Goal: Task Accomplishment & Management: Use online tool/utility

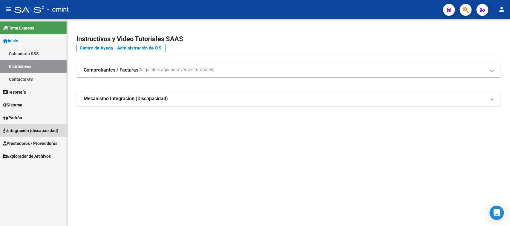
click at [19, 132] on span "Integración (discapacidad)" at bounding box center [30, 131] width 55 height 7
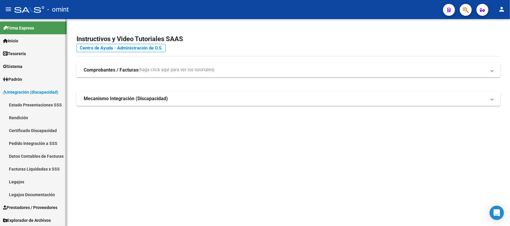
click at [18, 180] on link "Legajos" at bounding box center [33, 182] width 67 height 13
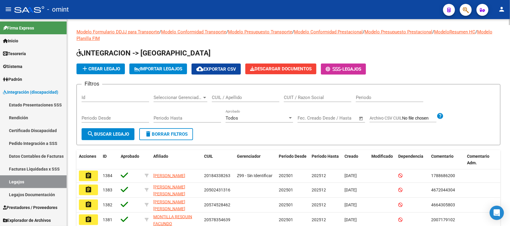
click at [258, 93] on div "CUIL / Apellido" at bounding box center [246, 95] width 68 height 13
type input "paukne"
click at [124, 139] on button "search Buscar Legajo" at bounding box center [108, 134] width 53 height 12
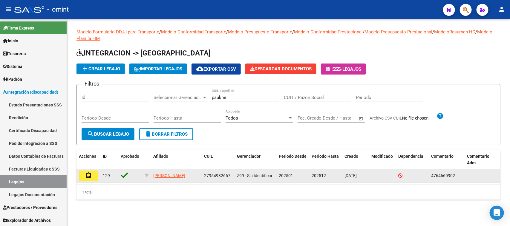
click at [87, 173] on mat-icon "assignment" at bounding box center [88, 175] width 7 height 7
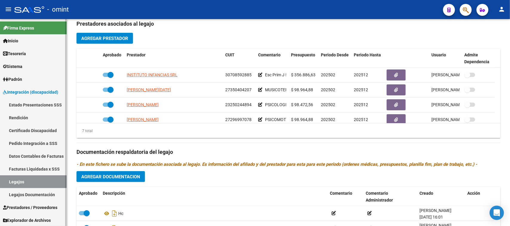
click at [41, 207] on span "Prestadores / Proveedores" at bounding box center [30, 208] width 54 height 7
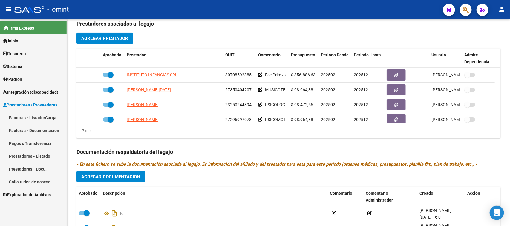
click at [29, 117] on link "Facturas - Listado/Carga" at bounding box center [33, 117] width 67 height 13
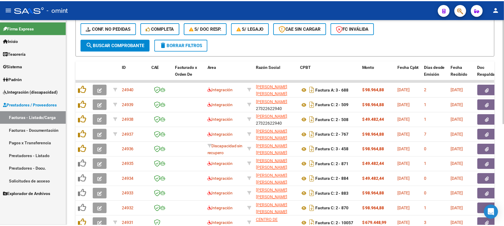
scroll to position [201, 0]
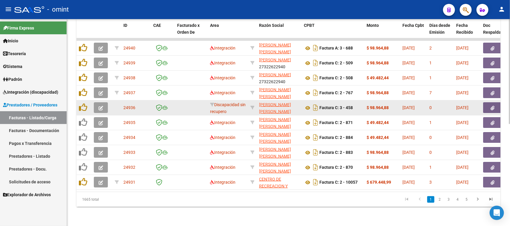
click at [102, 105] on button "button" at bounding box center [101, 107] width 14 height 11
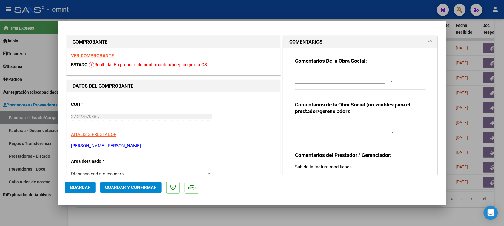
scroll to position [37, 0]
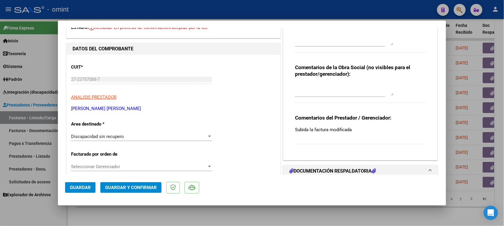
click at [170, 141] on div "Discapacidad sin recupero Seleccionar Area" at bounding box center [141, 136] width 141 height 9
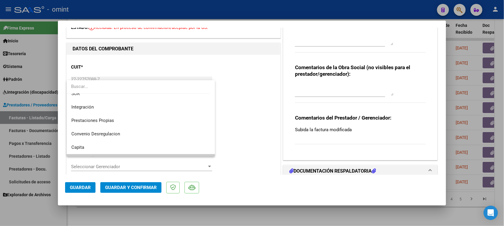
scroll to position [20, 0]
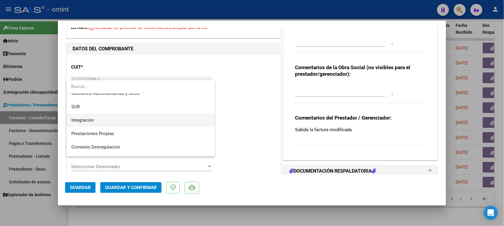
click at [160, 124] on span "Integración" at bounding box center [140, 120] width 139 height 13
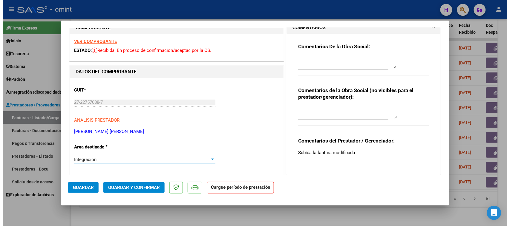
scroll to position [0, 0]
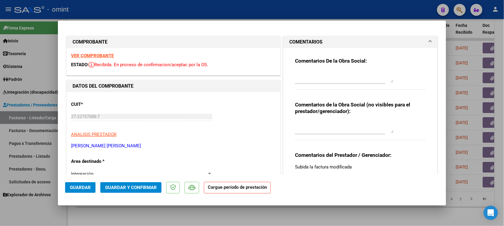
type input "$ 0,00"
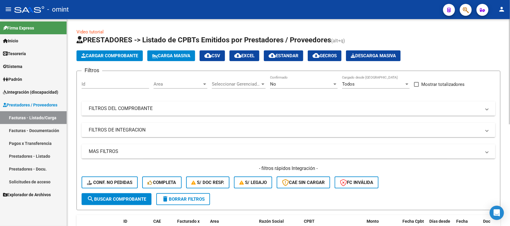
click at [328, 111] on mat-panel-title "FILTROS DEL COMPROBANTE" at bounding box center [285, 108] width 392 height 7
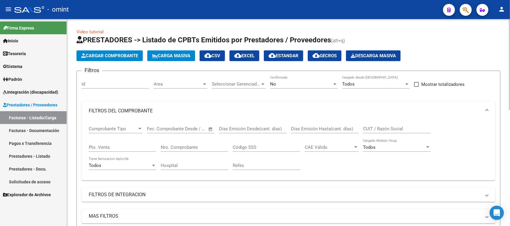
click at [380, 126] on input "CUIT / Razón Social" at bounding box center [397, 128] width 68 height 5
paste input "27-22757088-7"
click at [277, 84] on div "No" at bounding box center [301, 84] width 62 height 5
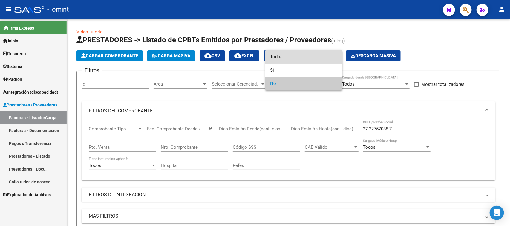
click at [278, 58] on span "Todos" at bounding box center [304, 56] width 68 height 13
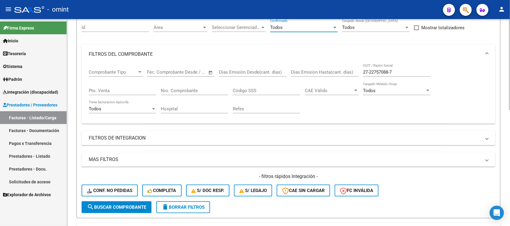
scroll to position [75, 0]
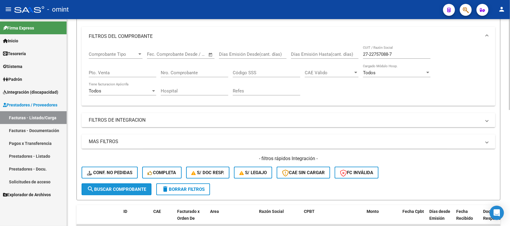
click at [117, 187] on span "search Buscar Comprobante" at bounding box center [116, 189] width 59 height 5
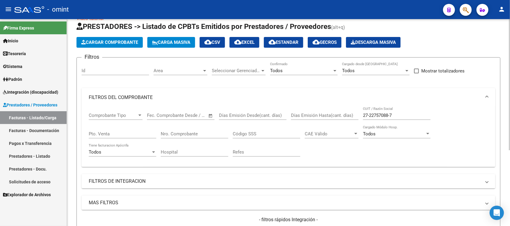
scroll to position [8, 0]
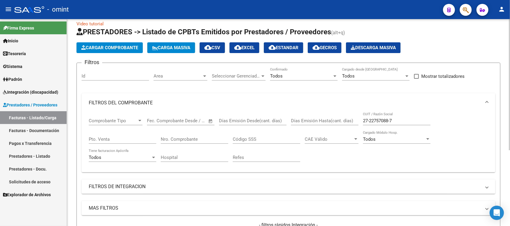
click at [369, 118] on input "27-22757088-7" at bounding box center [397, 120] width 68 height 5
click at [390, 119] on input "2722757088-7" at bounding box center [397, 120] width 68 height 5
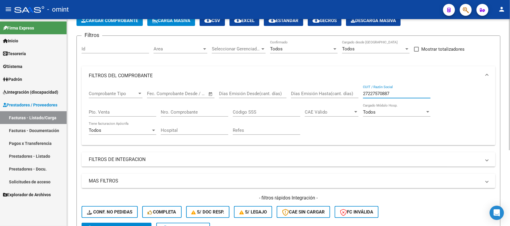
scroll to position [45, 0]
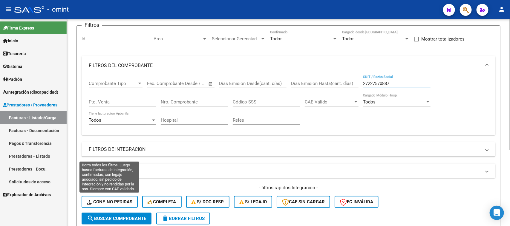
type input "27227570887"
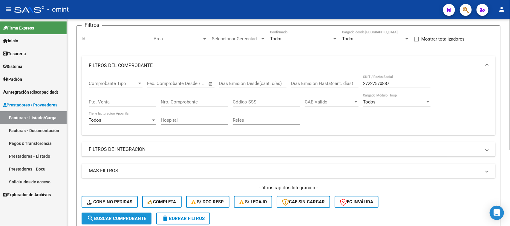
drag, startPoint x: 111, startPoint y: 214, endPoint x: 178, endPoint y: 151, distance: 92.1
click at [111, 214] on button "search Buscar Comprobante" at bounding box center [117, 219] width 70 height 12
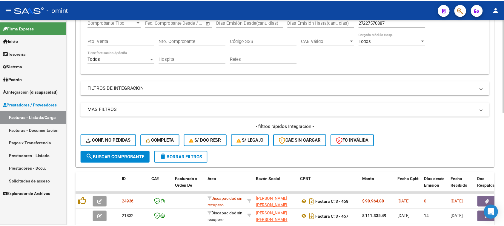
scroll to position [219, 0]
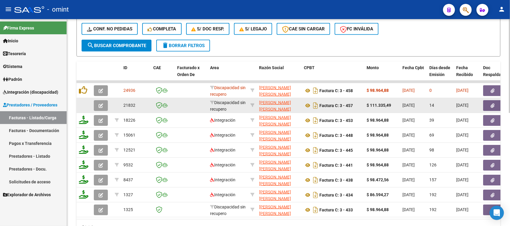
click at [99, 104] on icon "button" at bounding box center [101, 106] width 4 height 4
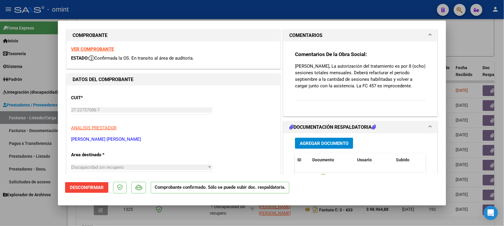
scroll to position [0, 0]
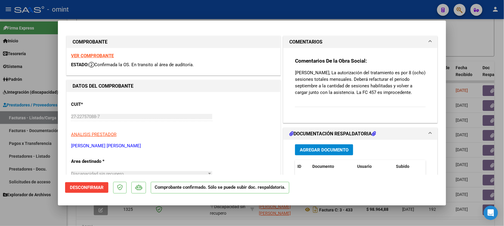
click at [101, 54] on strong "VER COMPROBANTE" at bounding box center [92, 55] width 43 height 5
type input "$ 0,00"
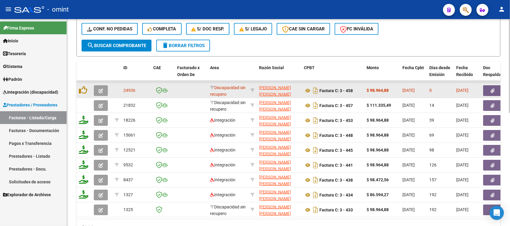
click at [105, 88] on button "button" at bounding box center [101, 90] width 14 height 11
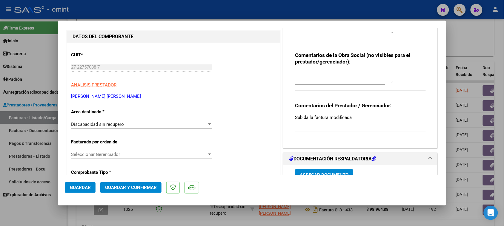
scroll to position [75, 0]
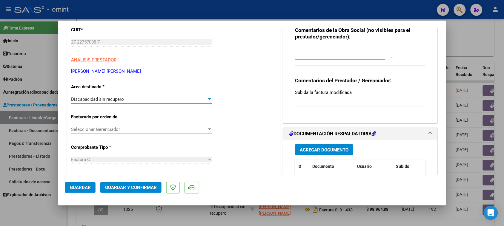
click at [130, 102] on div "Discapacidad sin recupero" at bounding box center [139, 99] width 136 height 5
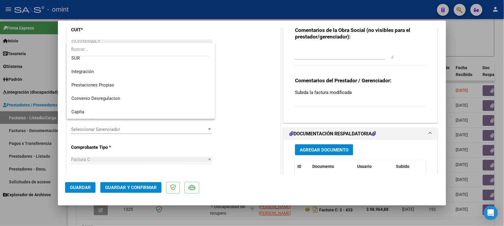
scroll to position [20, 0]
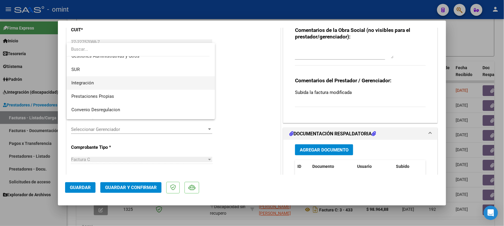
click at [132, 85] on span "Integración" at bounding box center [140, 82] width 139 height 13
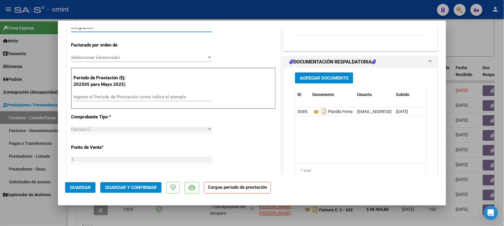
scroll to position [149, 0]
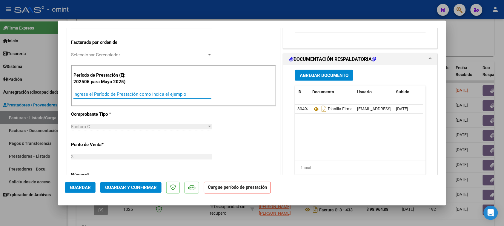
click at [134, 92] on input "Ingrese el Período de Prestación como indica el ejemplo" at bounding box center [142, 94] width 138 height 5
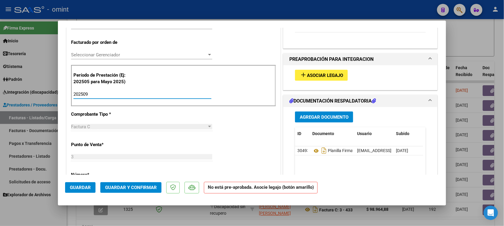
type input "202509"
click at [327, 73] on span "Asociar Legajo" at bounding box center [325, 75] width 36 height 5
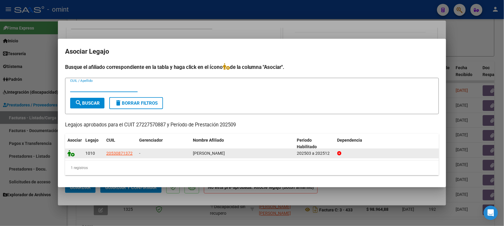
click at [67, 152] on datatable-body-cell at bounding box center [74, 153] width 18 height 9
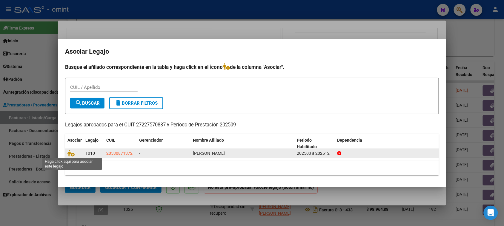
click at [75, 152] on span at bounding box center [72, 153] width 9 height 5
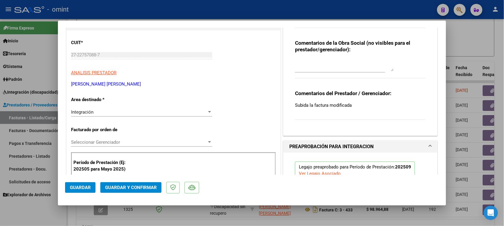
scroll to position [0, 0]
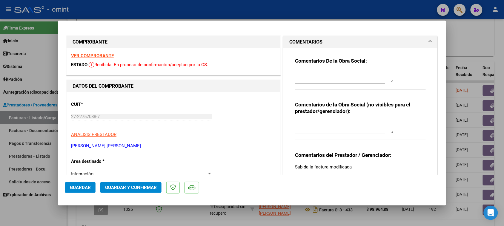
click at [333, 78] on textarea at bounding box center [344, 77] width 99 height 12
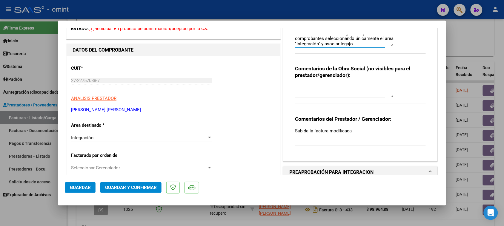
scroll to position [37, 0]
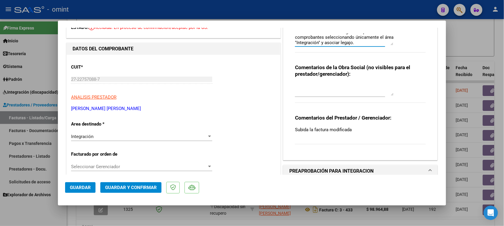
type textarea "FC recibida. Recuerde cargar siempre los comprobantes seleccionando únicamente …"
click at [74, 189] on span "Guardar" at bounding box center [80, 187] width 21 height 5
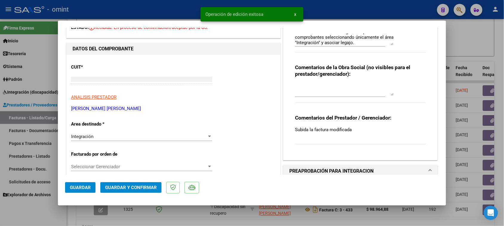
type input "$ 0,00"
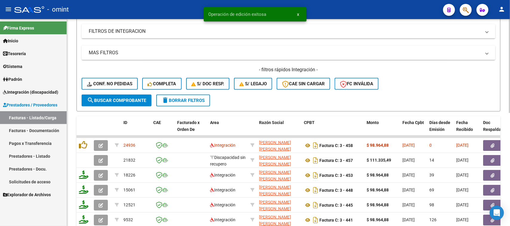
scroll to position [107, 0]
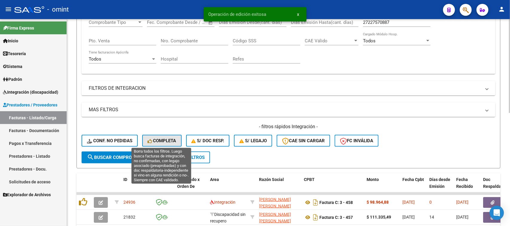
click at [162, 138] on span "Completa" at bounding box center [162, 140] width 29 height 5
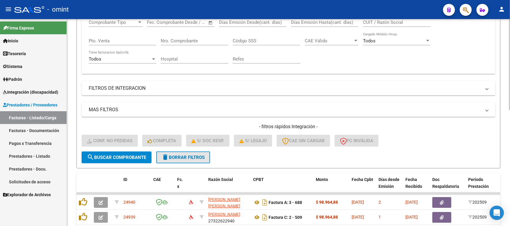
click at [187, 156] on span "delete Borrar Filtros" at bounding box center [183, 157] width 43 height 5
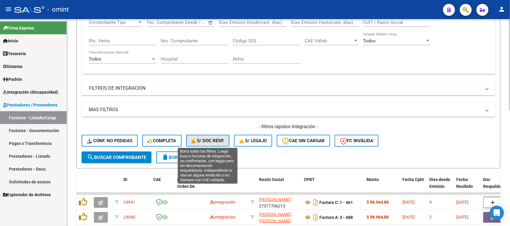
click at [216, 141] on span "S/ Doc Resp." at bounding box center [207, 140] width 33 height 5
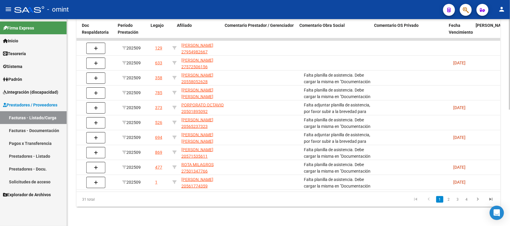
scroll to position [0, 352]
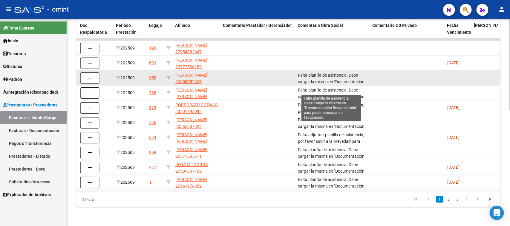
click at [330, 73] on span "Falta planilla de asistencia. Debe cargar la misma en "Documentación Respaldato…" at bounding box center [331, 85] width 67 height 25
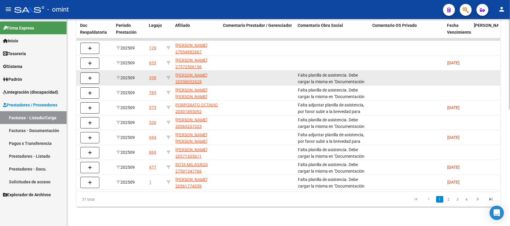
click at [330, 73] on span "Falta planilla de asistencia. Debe cargar la misma en "Documentación Respaldato…" at bounding box center [331, 85] width 67 height 25
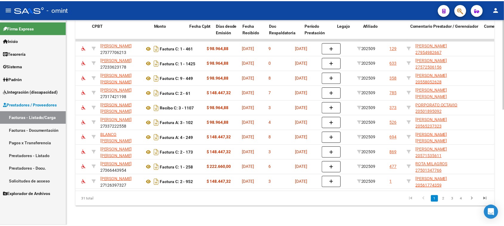
scroll to position [0, 0]
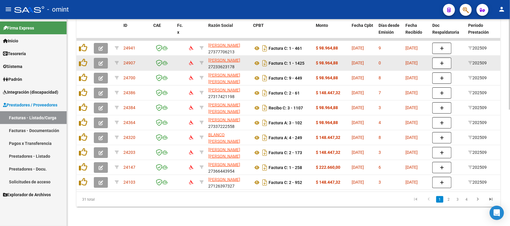
click at [104, 58] on button "button" at bounding box center [101, 63] width 14 height 11
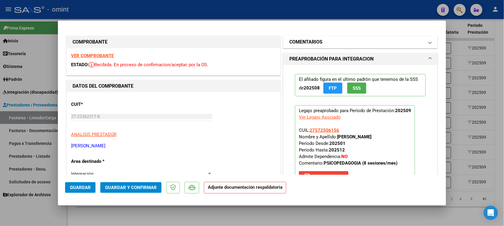
click at [315, 36] on mat-expansion-panel-header "COMENTARIOS" at bounding box center [361, 42] width 154 height 12
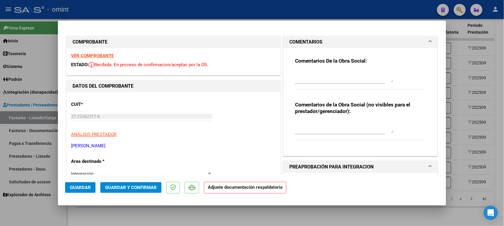
click at [300, 73] on textarea at bounding box center [344, 77] width 99 height 12
paste textarea "Falta planilla de asistencia. Debe cargar la misma en "Documentación Respaldato…"
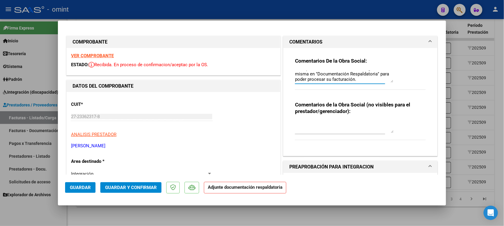
scroll to position [5, 0]
click at [324, 81] on textarea "Falta planilla de asistencia. Debe cargar la misma en "Documentación Respaldato…" at bounding box center [344, 77] width 99 height 12
type textarea "Falta planilla de asistencia. Debe cargar la misma en "Documentación Respaldato…"
click at [79, 184] on button "Guardar" at bounding box center [80, 188] width 30 height 11
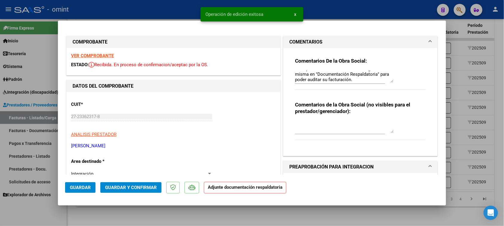
type input "$ 0,00"
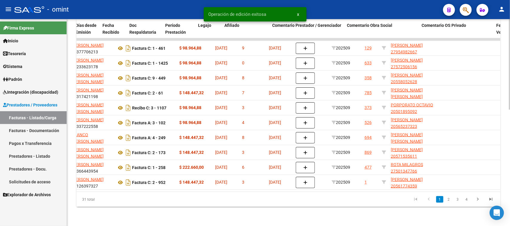
scroll to position [0, 317]
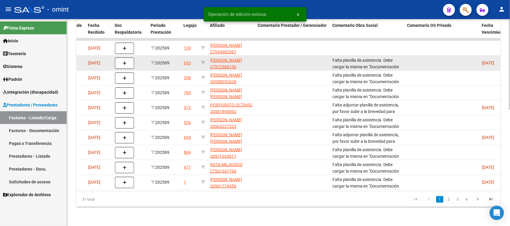
click at [344, 58] on div "Falta planilla de asistencia. Debe cargar la misma en "Documentación Respaldato…" at bounding box center [367, 63] width 70 height 13
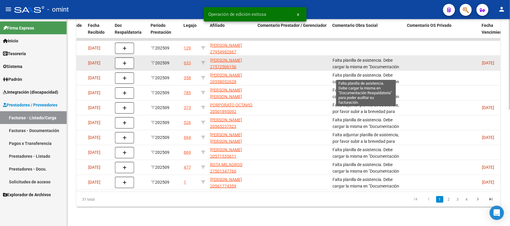
click at [344, 59] on div "Falta planilla de asistencia. Debe cargar la misma en "Documentación Respaldato…" at bounding box center [367, 63] width 70 height 13
click at [344, 59] on span "Falta planilla de asistencia. Debe cargar la misma en "Documentación Respaldato…" at bounding box center [366, 59] width 68 height 25
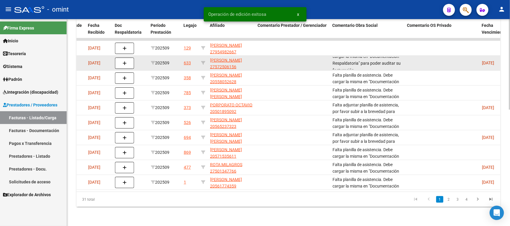
click at [344, 59] on span "Falta planilla de asistencia. Debe cargar la misma en "Documentación Respaldato…" at bounding box center [366, 59] width 68 height 25
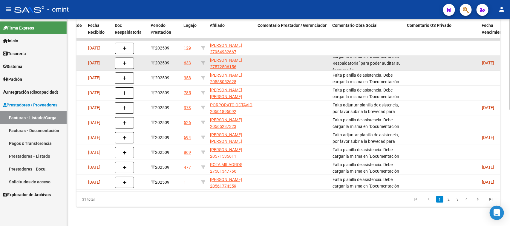
click at [344, 59] on span "Falta planilla de asistencia. Debe cargar la misma en "Documentación Respaldato…" at bounding box center [366, 59] width 68 height 25
copy span "Falta planilla de asistencia. Debe cargar la misma en "Documentación Respaldato…"
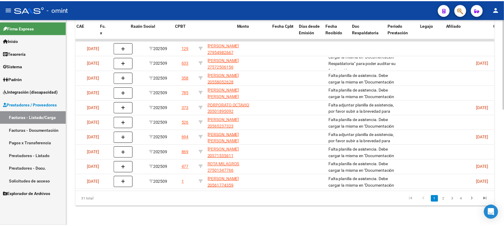
scroll to position [0, 0]
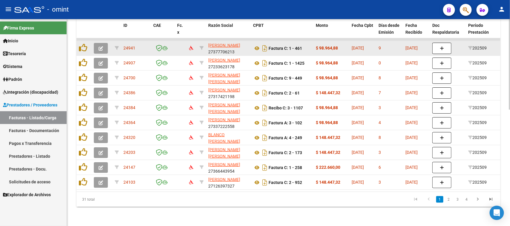
click at [105, 43] on button "button" at bounding box center [101, 48] width 14 height 11
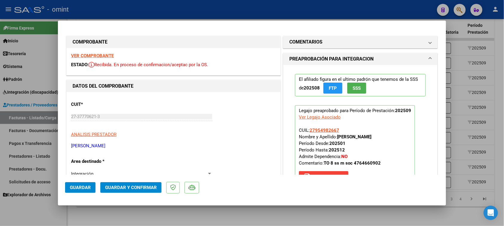
click at [324, 36] on mat-expansion-panel "COMENTARIOS Comentarios De la Obra Social: Comentarios de la Obra Social (no vi…" at bounding box center [360, 42] width 155 height 13
click at [314, 46] on mat-expansion-panel-header "COMENTARIOS" at bounding box center [361, 42] width 154 height 12
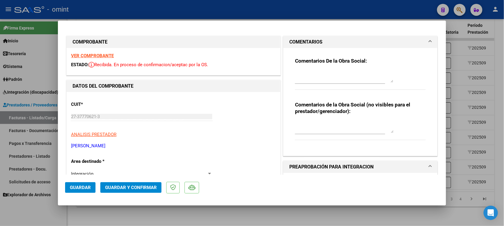
click at [312, 83] on div at bounding box center [344, 77] width 99 height 14
paste textarea "Falta planilla de asistencia. Debe cargar la misma en "Documentación Respaldato…"
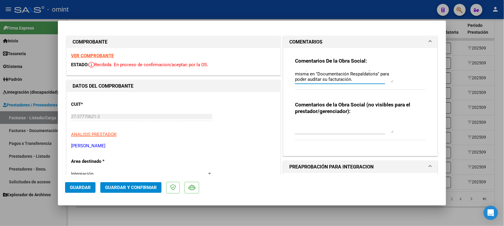
scroll to position [5, 0]
type textarea "Falta planilla de asistencia. Debe cargar la misma en "Documentación Respaldato…"
drag, startPoint x: 74, startPoint y: 188, endPoint x: 81, endPoint y: 175, distance: 14.3
click at [74, 187] on span "Guardar" at bounding box center [80, 187] width 21 height 5
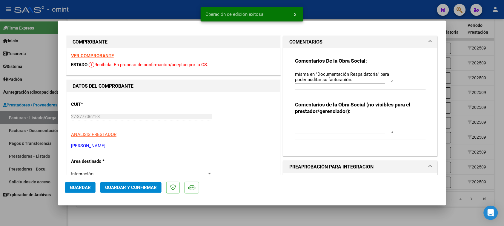
type input "$ 0,00"
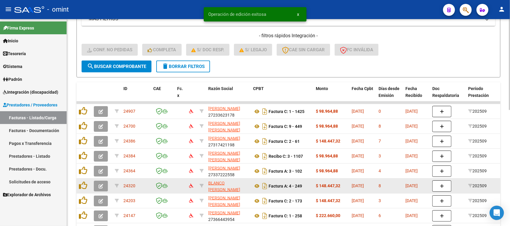
scroll to position [190, 0]
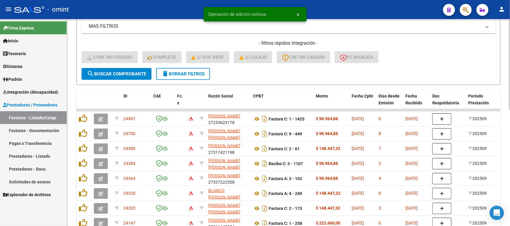
click at [202, 76] on button "delete Borrar Filtros" at bounding box center [183, 74] width 54 height 12
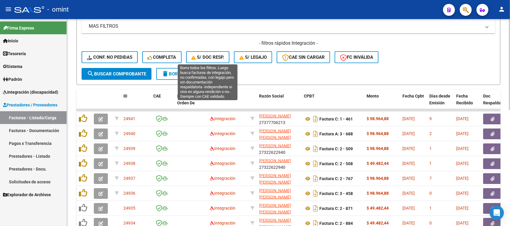
click at [199, 55] on span "S/ Doc Resp." at bounding box center [207, 57] width 33 height 5
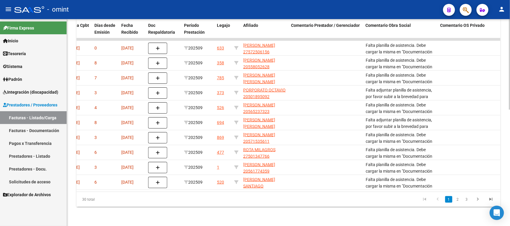
scroll to position [0, 294]
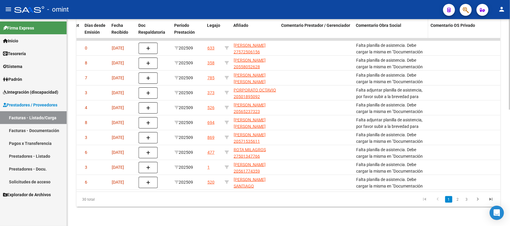
click at [374, 23] on span "Comentario Obra Social" at bounding box center [378, 25] width 45 height 5
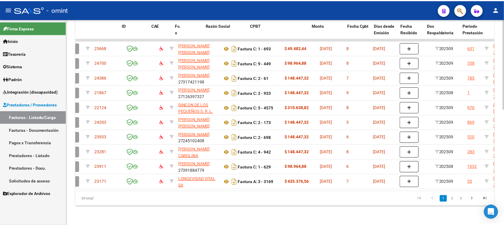
scroll to position [0, 0]
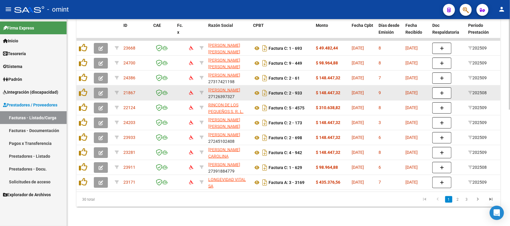
click at [102, 91] on icon "button" at bounding box center [101, 93] width 4 height 4
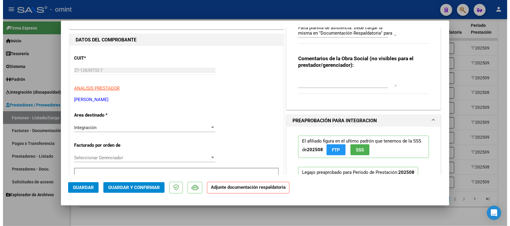
scroll to position [37, 0]
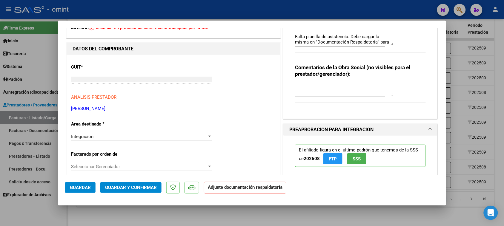
type input "$ 0,00"
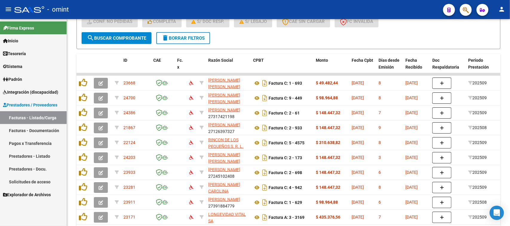
scroll to position [116, 0]
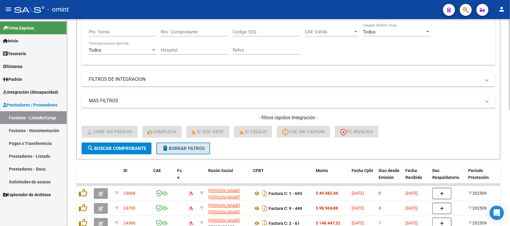
drag, startPoint x: 183, startPoint y: 150, endPoint x: 226, endPoint y: 159, distance: 43.9
click at [183, 150] on button "delete Borrar Filtros" at bounding box center [183, 149] width 54 height 12
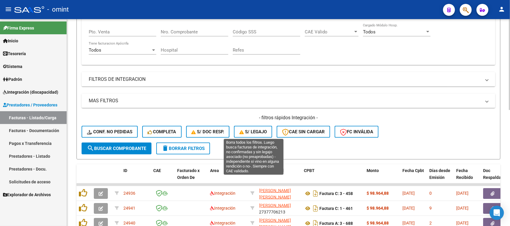
click at [250, 132] on span "S/ legajo" at bounding box center [252, 131] width 27 height 5
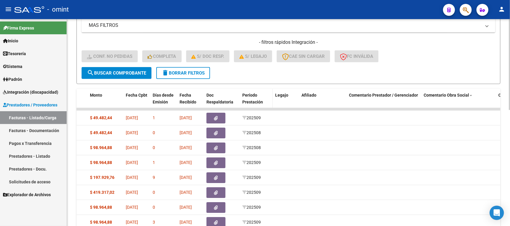
scroll to position [190, 0]
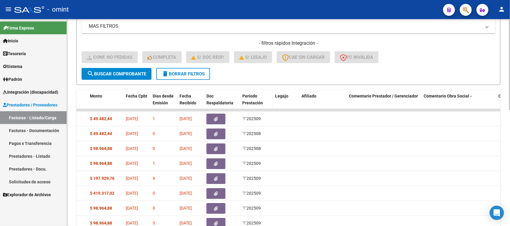
click at [253, 96] on span "Período Prestación" at bounding box center [252, 100] width 21 height 12
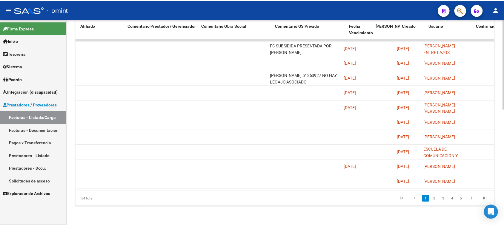
scroll to position [0, 0]
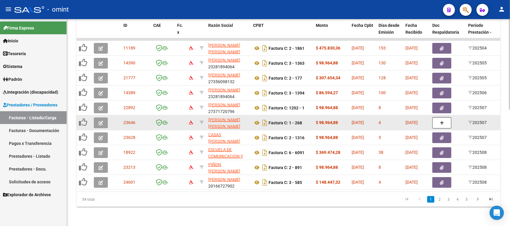
click at [105, 118] on button "button" at bounding box center [101, 123] width 14 height 11
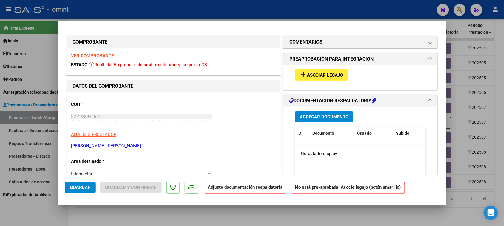
click at [99, 57] on strong "VER COMPROBANTE" at bounding box center [92, 55] width 43 height 5
click at [307, 70] on button "add Asociar Legajo" at bounding box center [321, 75] width 53 height 11
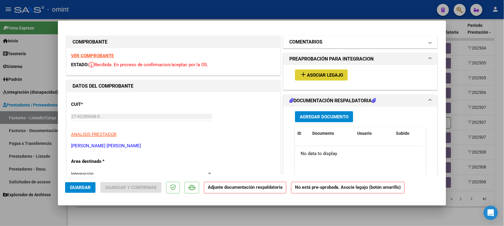
click at [306, 43] on h1 "COMENTARIOS" at bounding box center [305, 42] width 33 height 7
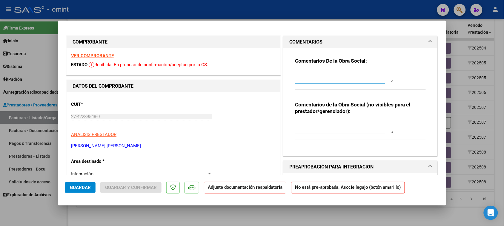
click at [301, 73] on textarea at bounding box center [344, 77] width 99 height 12
paste textarea "Falta planilla de asistencia. Debe cargar la misma en "Documentación Respaldato…"
type textarea "Falta planilla de asistencia. Debe cargar la misma en "Documentación Respaldato…"
drag, startPoint x: 85, startPoint y: 187, endPoint x: 110, endPoint y: 171, distance: 29.5
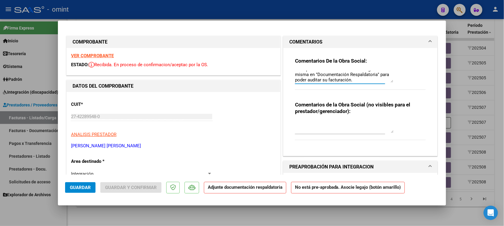
click at [85, 187] on span "Guardar" at bounding box center [80, 187] width 21 height 5
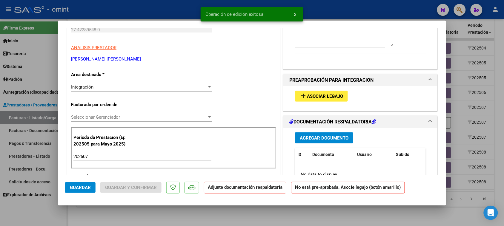
scroll to position [112, 0]
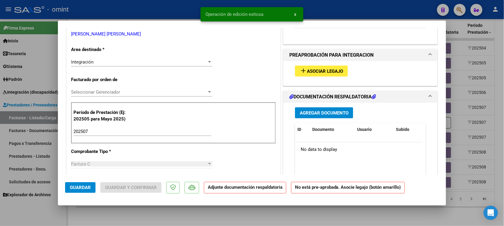
type input "$ 0,00"
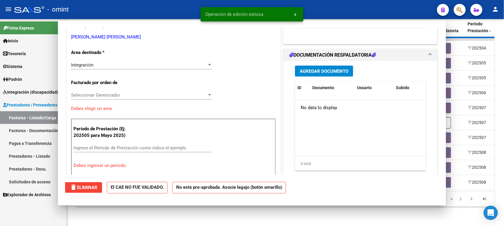
scroll to position [115, 0]
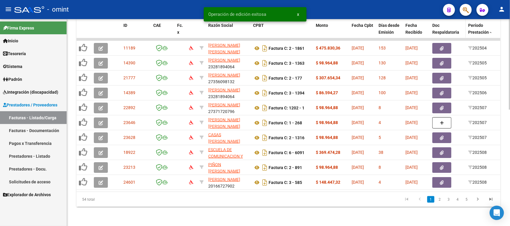
click at [453, 24] on span "Doc Respaldatoria" at bounding box center [445, 29] width 27 height 12
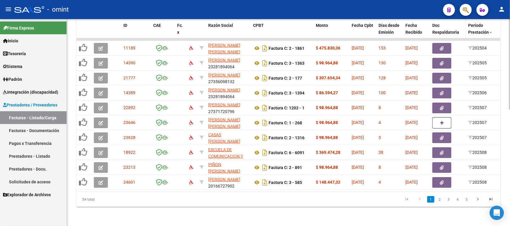
click at [450, 26] on span "Doc Respaldatoria" at bounding box center [445, 29] width 27 height 12
click at [441, 202] on link "2" at bounding box center [439, 200] width 7 height 7
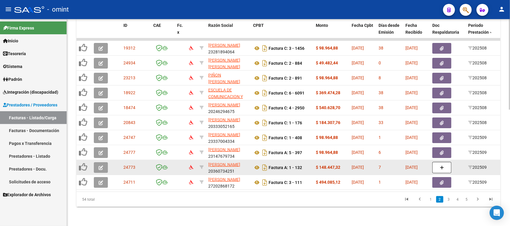
click at [100, 166] on icon "button" at bounding box center [101, 168] width 4 height 4
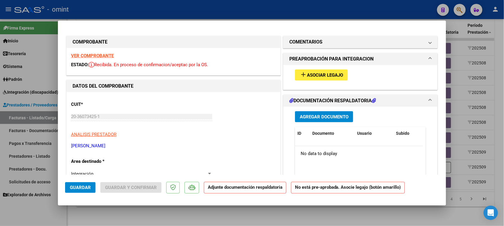
click at [105, 54] on strong "VER COMPROBANTE" at bounding box center [92, 55] width 43 height 5
click at [364, 43] on mat-panel-title "COMENTARIOS" at bounding box center [356, 42] width 135 height 7
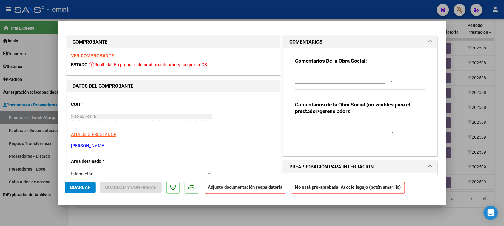
click at [314, 70] on div at bounding box center [344, 77] width 99 height 14
paste textarea "Falta planilla de asistencia. Debe cargar la misma en "Documentación Respaldato…"
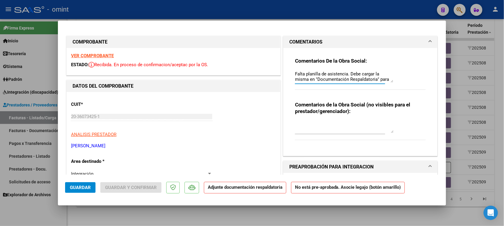
scroll to position [5, 0]
type textarea "Falta planilla de asistencia. Debe cargar la misma en "Documentación Respaldato…"
click at [85, 189] on span "Guardar" at bounding box center [80, 187] width 21 height 5
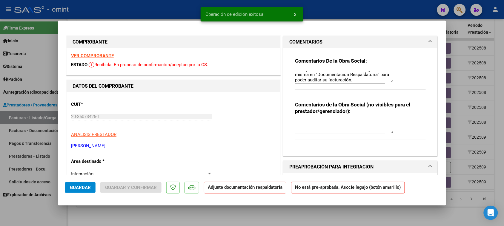
type input "$ 0,00"
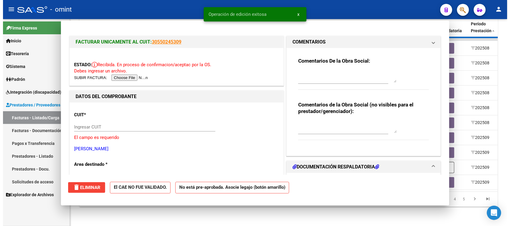
scroll to position [0, 0]
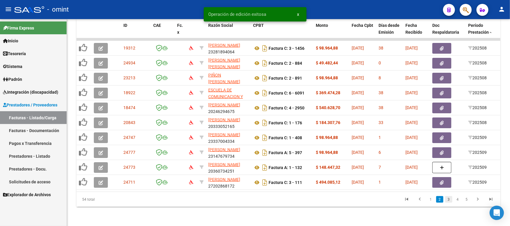
click at [451, 200] on link "3" at bounding box center [448, 200] width 7 height 7
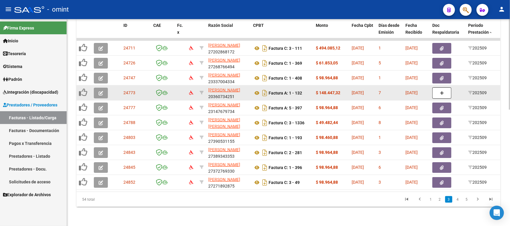
click at [105, 88] on button "button" at bounding box center [101, 93] width 14 height 11
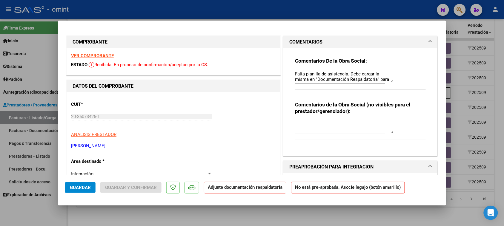
type input "$ 0,00"
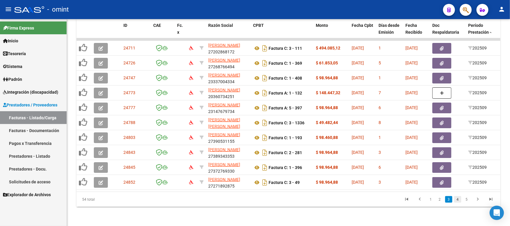
click at [457, 201] on link "4" at bounding box center [457, 200] width 7 height 7
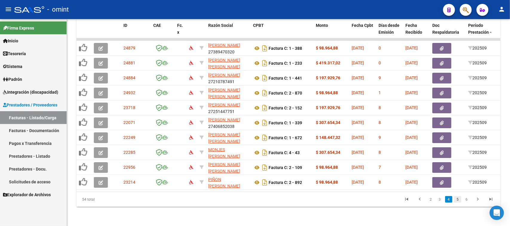
click at [456, 201] on link "5" at bounding box center [457, 200] width 7 height 7
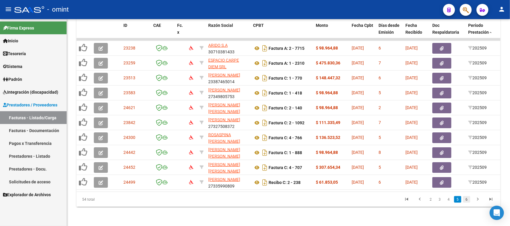
click at [465, 201] on link "6" at bounding box center [466, 200] width 7 height 7
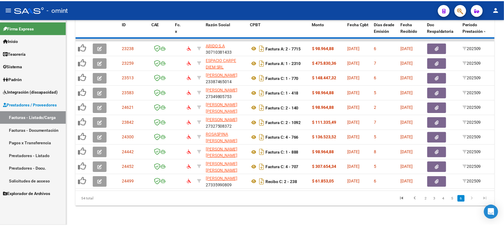
scroll to position [175, 0]
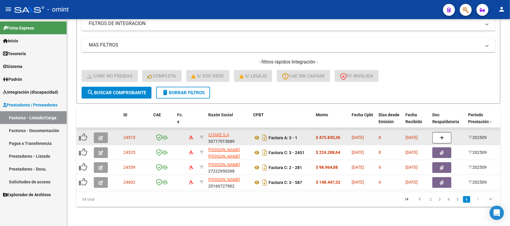
click at [108, 133] on button "button" at bounding box center [101, 138] width 14 height 11
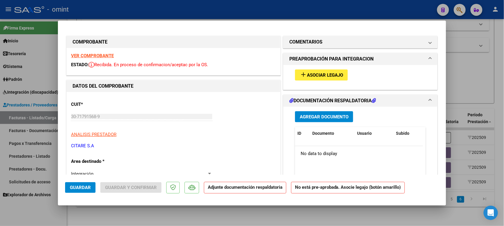
click at [93, 59] on div "VER COMPROBANTE ESTADO: Recibida. En proceso de confirmacion/aceptac por la OS." at bounding box center [174, 61] width 214 height 27
click at [98, 56] on strong "VER COMPROBANTE" at bounding box center [92, 55] width 43 height 5
click at [303, 73] on mat-icon "add" at bounding box center [303, 74] width 7 height 7
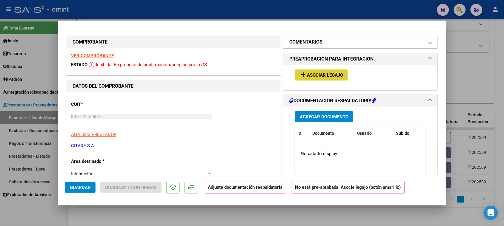
click at [300, 42] on h1 "COMENTARIOS" at bounding box center [305, 42] width 33 height 7
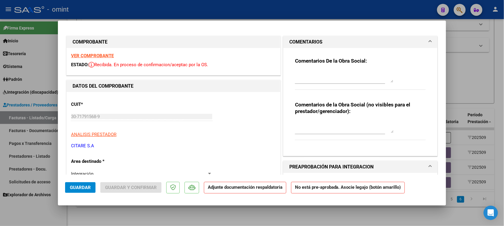
click at [298, 64] on h3 "Comentarios De la Obra Social:" at bounding box center [360, 61] width 131 height 7
click at [300, 75] on textarea at bounding box center [344, 77] width 99 height 12
paste textarea "Falta planilla de asistencia. Debe cargar la misma en "Documentación Respaldato…"
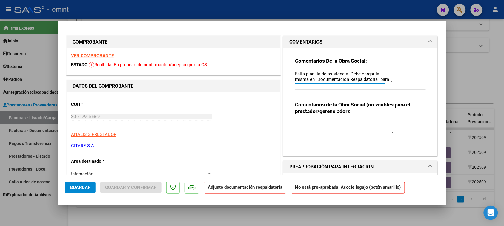
scroll to position [5, 0]
type textarea "Falta planilla de asistencia. Debe cargar la misma en "Documentación Respaldato…"
click at [74, 187] on span "Guardar" at bounding box center [80, 187] width 21 height 5
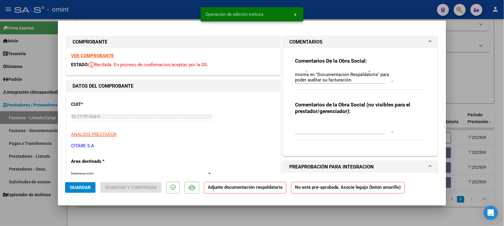
type input "$ 0,00"
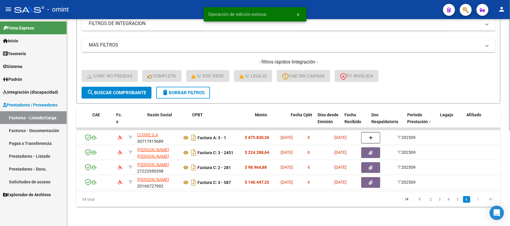
scroll to position [0, 0]
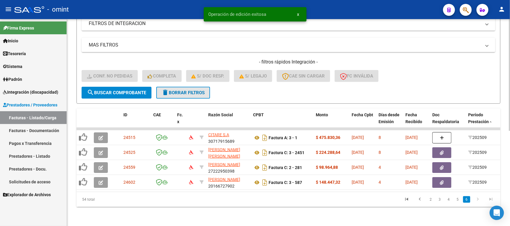
click at [171, 90] on span "delete Borrar Filtros" at bounding box center [183, 92] width 43 height 5
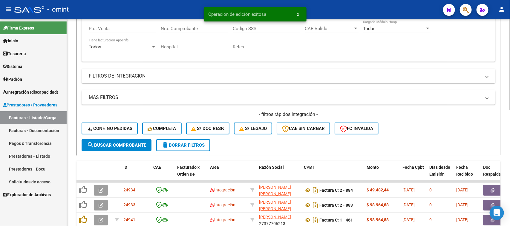
scroll to position [175, 0]
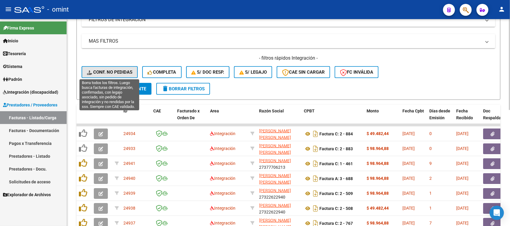
click at [125, 76] on button "Conf. no pedidas" at bounding box center [110, 72] width 56 height 12
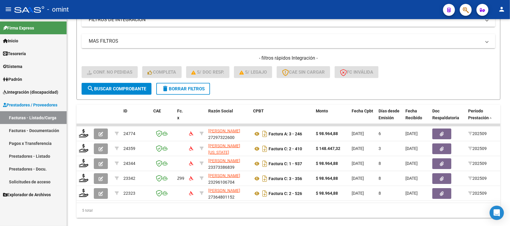
scroll to position [190, 0]
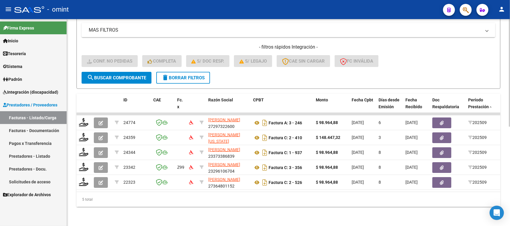
click at [185, 77] on button "delete Borrar Filtros" at bounding box center [183, 78] width 54 height 12
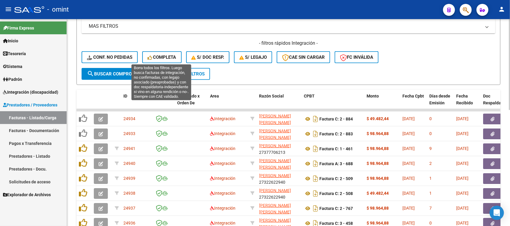
click at [165, 56] on span "Completa" at bounding box center [162, 57] width 29 height 5
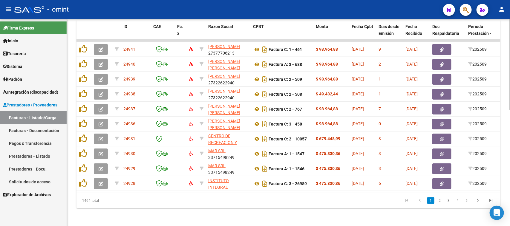
scroll to position [265, 0]
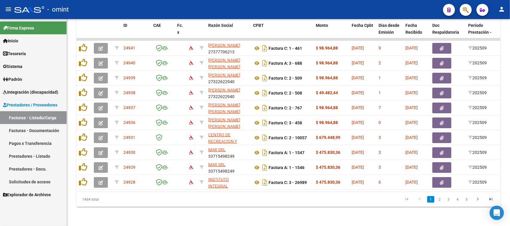
click at [21, 91] on span "Integración (discapacidad)" at bounding box center [30, 92] width 55 height 7
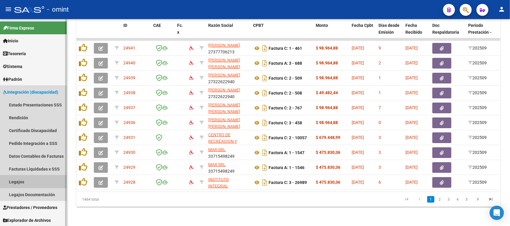
click at [26, 183] on link "Legajos" at bounding box center [33, 182] width 67 height 13
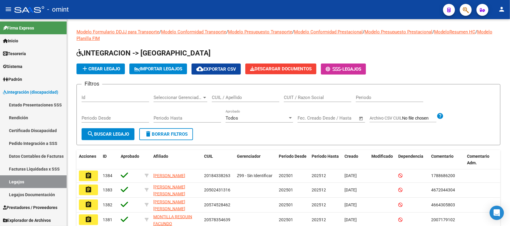
click at [320, 100] on div "CUIT / Razon Social" at bounding box center [318, 95] width 68 height 13
paste input "27349063064"
type input "27349063064"
click at [128, 133] on span "search Buscar Legajo" at bounding box center [108, 134] width 42 height 5
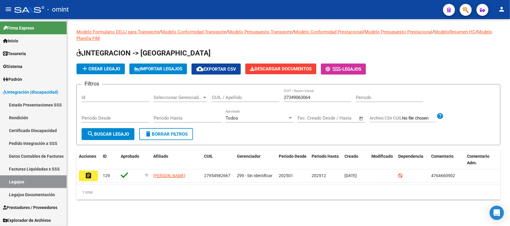
click at [87, 179] on button "assignment" at bounding box center [88, 176] width 19 height 11
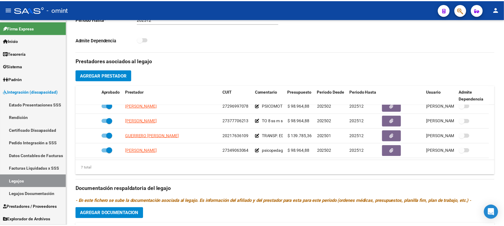
scroll to position [51, 0]
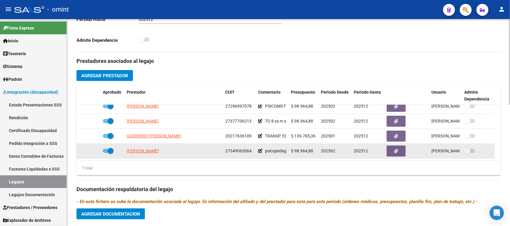
click at [159, 148] on app-link-go-to "[PERSON_NAME]" at bounding box center [143, 151] width 32 height 7
click at [159, 149] on span "[PERSON_NAME]" at bounding box center [143, 151] width 32 height 5
copy span "[PERSON_NAME]"
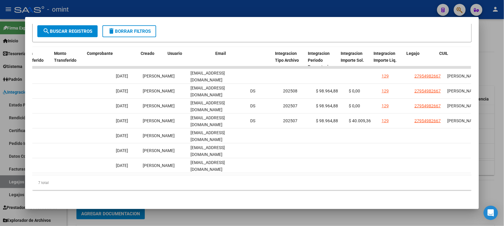
scroll to position [0, 0]
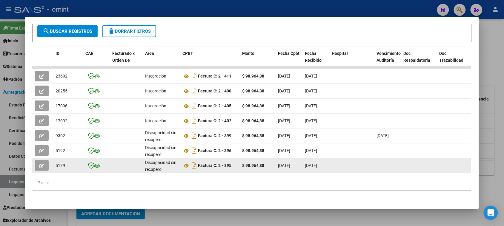
click at [36, 161] on button "button" at bounding box center [42, 165] width 14 height 11
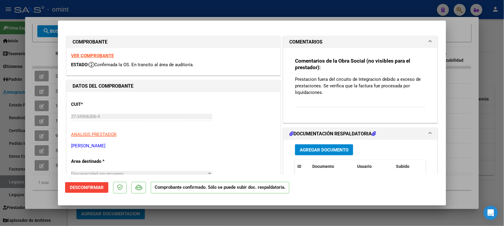
type input "$ 0,00"
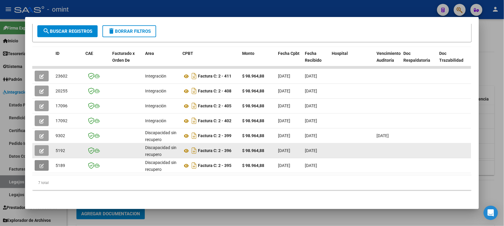
click at [35, 147] on button "button" at bounding box center [42, 150] width 14 height 11
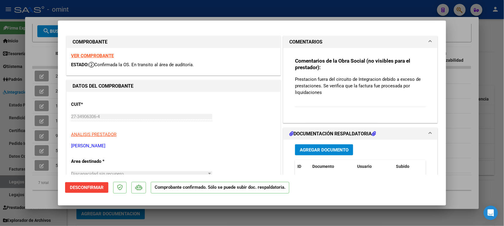
type input "$ 0,00"
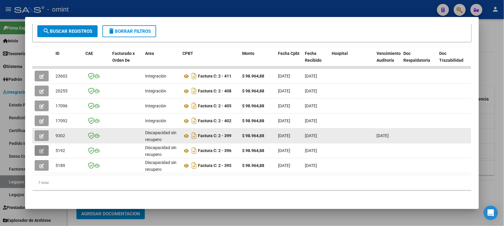
click at [39, 134] on icon "button" at bounding box center [41, 136] width 4 height 4
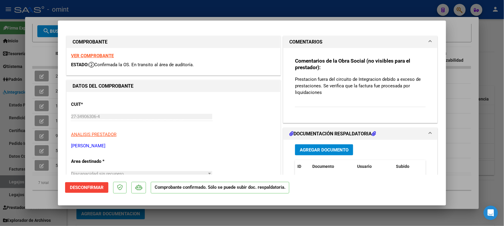
type input "$ 0,00"
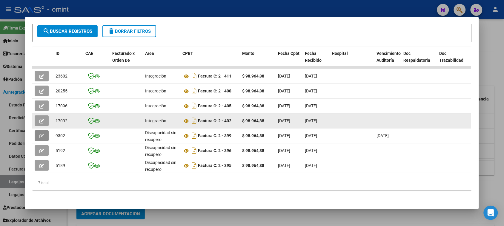
click at [41, 119] on icon "button" at bounding box center [41, 121] width 4 height 4
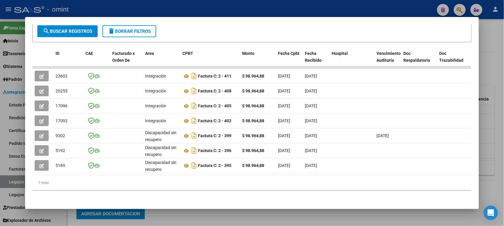
click at [164, 176] on div "7 total" at bounding box center [251, 183] width 439 height 15
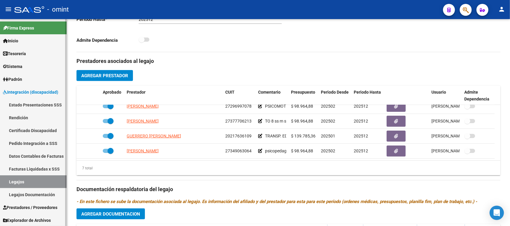
drag, startPoint x: 13, startPoint y: 181, endPoint x: 31, endPoint y: 172, distance: 20.1
click at [13, 181] on link "Legajos" at bounding box center [33, 182] width 67 height 13
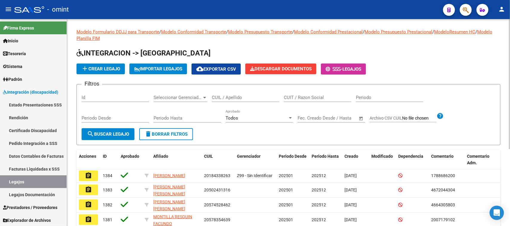
click at [290, 95] on input "CUIT / Razon Social" at bounding box center [318, 97] width 68 height 5
click at [235, 96] on input "CUIL / Apellido" at bounding box center [246, 97] width 68 height 5
paste input "27565762368"
type input "27565762368"
click at [123, 132] on span "search Buscar Legajo" at bounding box center [108, 134] width 42 height 5
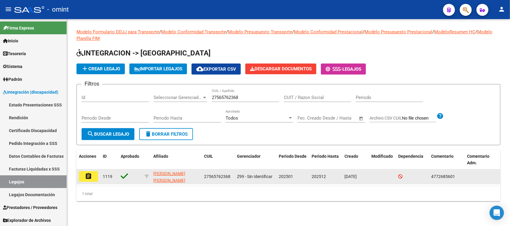
click at [85, 175] on mat-icon "assignment" at bounding box center [88, 176] width 7 height 7
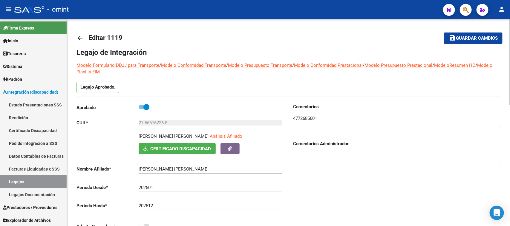
click at [305, 120] on textarea at bounding box center [396, 121] width 207 height 12
click at [305, 121] on textarea at bounding box center [396, 121] width 207 height 12
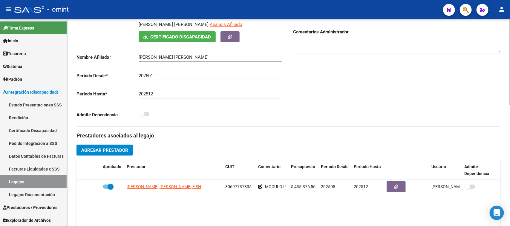
scroll to position [75, 0]
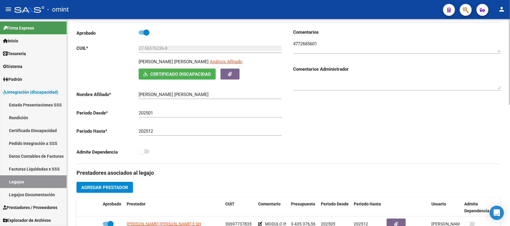
drag, startPoint x: 191, startPoint y: 53, endPoint x: 137, endPoint y: 50, distance: 54.7
click at [137, 50] on app-form-text-field "CUIL * 27-56576236-8 Ingresar CUIL" at bounding box center [178, 48] width 205 height 5
copy div
click at [292, 42] on div "Comentarios Comentarios Administrador" at bounding box center [395, 96] width 212 height 135
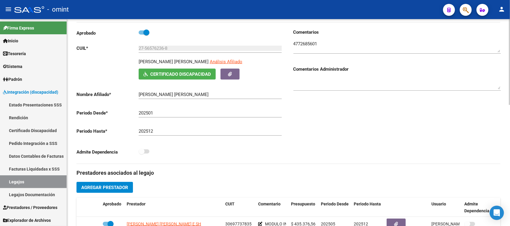
click at [305, 46] on textarea at bounding box center [396, 47] width 207 height 12
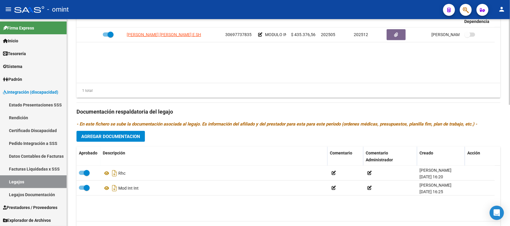
scroll to position [293, 0]
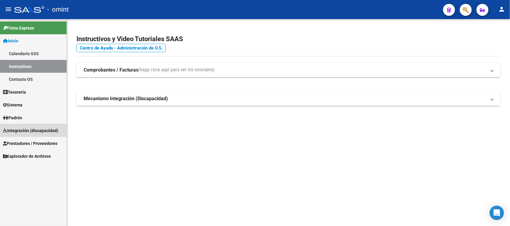
click at [37, 131] on span "Integración (discapacidad)" at bounding box center [30, 131] width 55 height 7
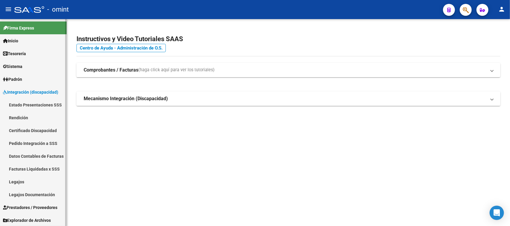
click at [36, 179] on link "Legajos" at bounding box center [33, 182] width 67 height 13
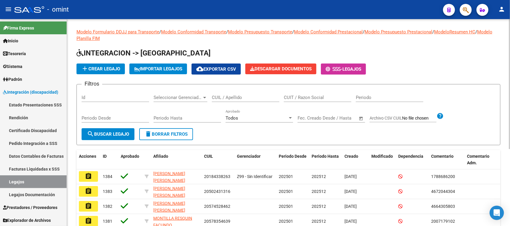
click at [295, 99] on input "CUIT / Razon Social" at bounding box center [318, 97] width 68 height 5
click at [246, 91] on div "CUIL / Apellido" at bounding box center [246, 95] width 68 height 13
type input "[PERSON_NAME]"
click at [98, 142] on form "Filtros Id Seleccionar Gerenciador Seleccionar Gerenciador [PERSON_NAME] si CUI…" at bounding box center [288, 114] width 424 height 61
click at [100, 133] on span "search Buscar Legajo" at bounding box center [108, 134] width 42 height 5
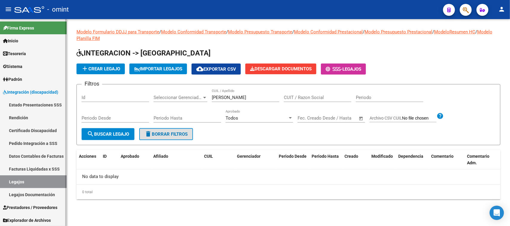
click at [27, 168] on link "Facturas Liquidadas x SSS" at bounding box center [33, 169] width 67 height 13
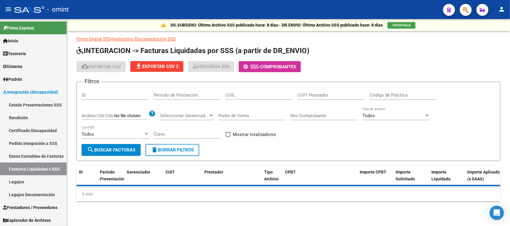
click at [259, 87] on div "CUIL" at bounding box center [260, 93] width 68 height 13
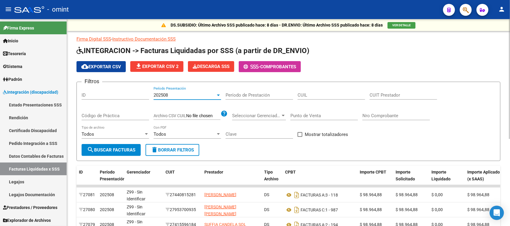
click at [156, 95] on span "202508" at bounding box center [161, 95] width 14 height 5
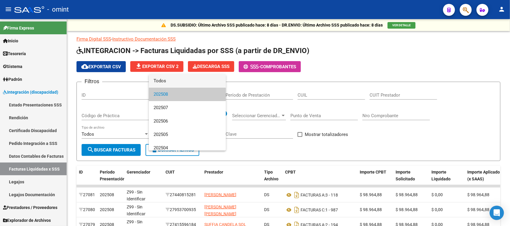
click at [168, 84] on span "Todos" at bounding box center [188, 80] width 68 height 13
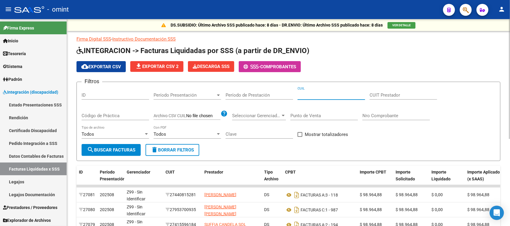
click at [301, 93] on input "CUIL" at bounding box center [332, 95] width 68 height 5
paste input "-56364945"
click at [105, 151] on span "search Buscar Facturas" at bounding box center [111, 150] width 48 height 5
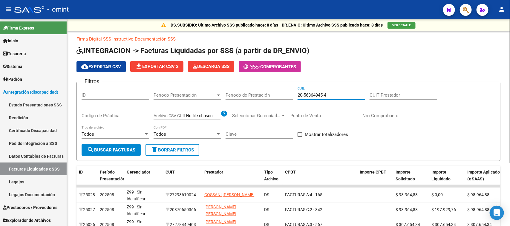
drag, startPoint x: 335, startPoint y: 96, endPoint x: 263, endPoint y: 101, distance: 71.6
click at [256, 95] on div "Filtros ID Período Presentación Período Presentación Período de Prestación 20-5…" at bounding box center [289, 115] width 414 height 57
click at [338, 93] on input "20-56364945-4" at bounding box center [332, 95] width 68 height 5
drag, startPoint x: 344, startPoint y: 91, endPoint x: 138, endPoint y: 90, distance: 206.7
click at [137, 87] on div "Filtros ID Período Presentación Período Presentación Período de Prestación 20-5…" at bounding box center [289, 115] width 414 height 57
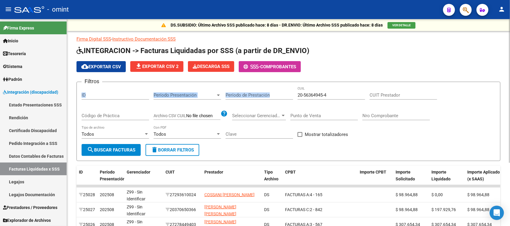
click at [295, 89] on div "Filtros ID Período Presentación Período Presentación Período de Prestación 20-5…" at bounding box center [289, 115] width 414 height 57
drag, startPoint x: 332, startPoint y: 94, endPoint x: 220, endPoint y: 94, distance: 112.9
click at [220, 94] on div "Filtros ID Período Presentación Período Presentación Período de Prestación 20-5…" at bounding box center [289, 115] width 414 height 57
paste input
click at [114, 148] on span "search Buscar Facturas" at bounding box center [111, 150] width 48 height 5
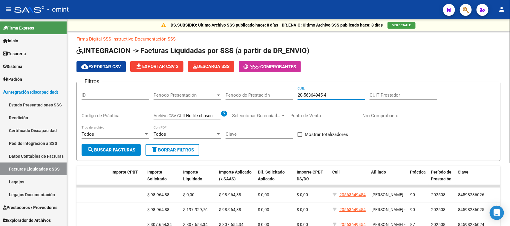
drag, startPoint x: 335, startPoint y: 94, endPoint x: 160, endPoint y: 94, distance: 175.1
click at [160, 94] on div "Filtros ID Período Presentación Período Presentación Período de Prestación 20-5…" at bounding box center [289, 115] width 414 height 57
paste input "7-52228326-1"
type input "27-52228326-1"
drag, startPoint x: 134, startPoint y: 140, endPoint x: 132, endPoint y: 145, distance: 5.5
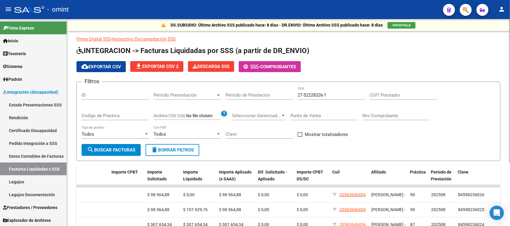
click at [134, 140] on div "Todos Tipo de archivo" at bounding box center [116, 135] width 68 height 19
click at [132, 145] on button "search Buscar Facturas" at bounding box center [111, 150] width 59 height 12
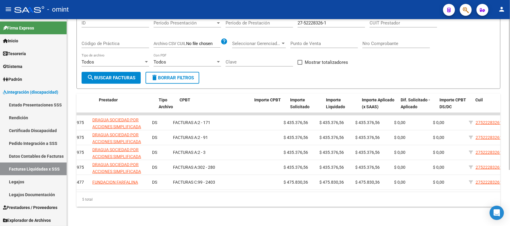
scroll to position [0, 23]
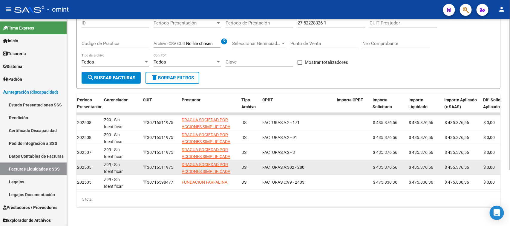
click at [163, 164] on div "30716511975" at bounding box center [160, 167] width 34 height 7
copy div "30716511975"
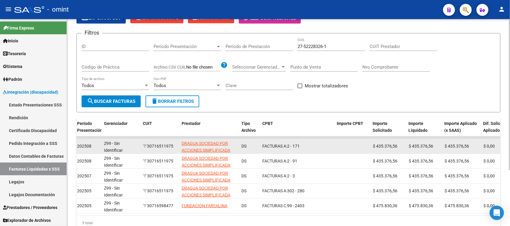
scroll to position [37, 0]
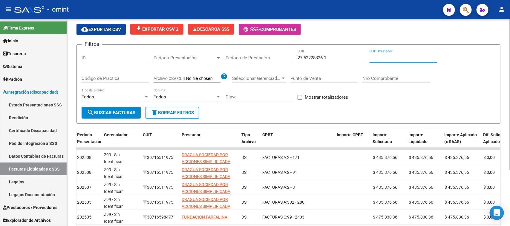
click at [421, 60] on input "CUIT Prestador" at bounding box center [404, 57] width 68 height 5
paste input "30-71651197-5"
type input "30-71651197-5"
click at [117, 113] on span "search Buscar Facturas" at bounding box center [111, 112] width 48 height 5
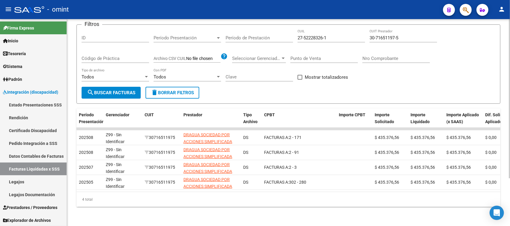
scroll to position [0, 14]
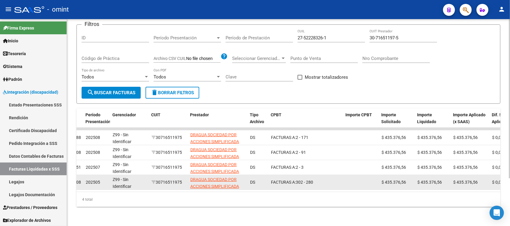
click at [171, 179] on div "30716511975" at bounding box center [168, 182] width 34 height 7
copy div "30716511975"
click at [311, 179] on div "FACTURAS A: 302 - 280" at bounding box center [306, 182] width 70 height 7
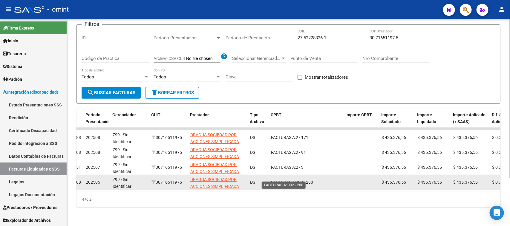
copy div "280"
drag, startPoint x: 299, startPoint y: 177, endPoint x: 318, endPoint y: 178, distance: 18.2
click at [318, 179] on div "FACTURAS A: 302 - 280" at bounding box center [306, 182] width 70 height 7
copy div "302 - 280"
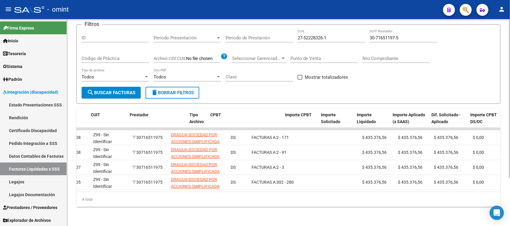
scroll to position [0, 0]
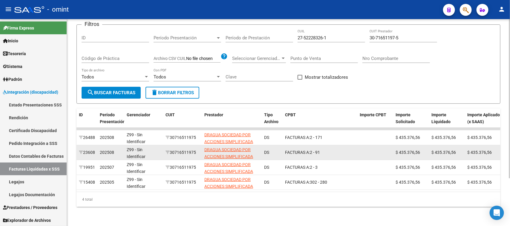
drag, startPoint x: 326, startPoint y: 151, endPoint x: 289, endPoint y: 150, distance: 37.4
click at [289, 150] on datatable-body-cell "FACTURAS A: 2 - 91" at bounding box center [320, 152] width 75 height 15
click at [301, 150] on div "FACTURAS A: 2 - 91" at bounding box center [320, 152] width 70 height 7
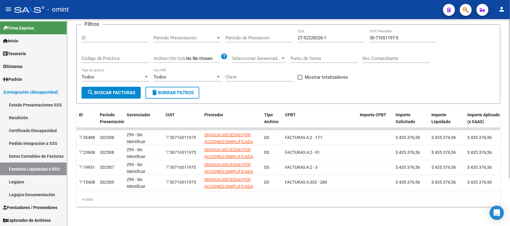
scroll to position [24, 0]
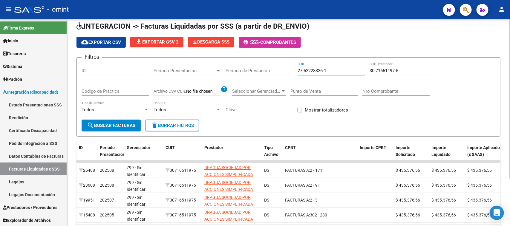
drag, startPoint x: 312, startPoint y: 72, endPoint x: 198, endPoint y: 79, distance: 113.7
click at [195, 80] on div "Filtros ID Período Presentación Período Presentación Período de Prestación 27-5…" at bounding box center [289, 90] width 414 height 57
paste input "0-53730619-0"
type input "20-53730619-0"
click at [116, 126] on span "search Buscar Facturas" at bounding box center [111, 125] width 48 height 5
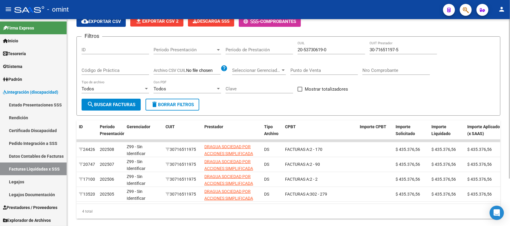
scroll to position [62, 0]
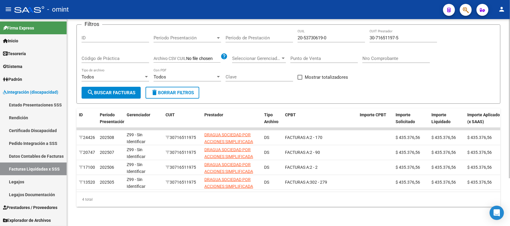
drag, startPoint x: 277, startPoint y: 193, endPoint x: 402, endPoint y: 193, distance: 125.8
click at [402, 193] on div "4 total" at bounding box center [288, 199] width 424 height 15
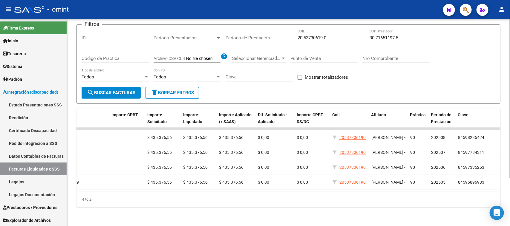
scroll to position [0, 0]
